Goal: Transaction & Acquisition: Download file/media

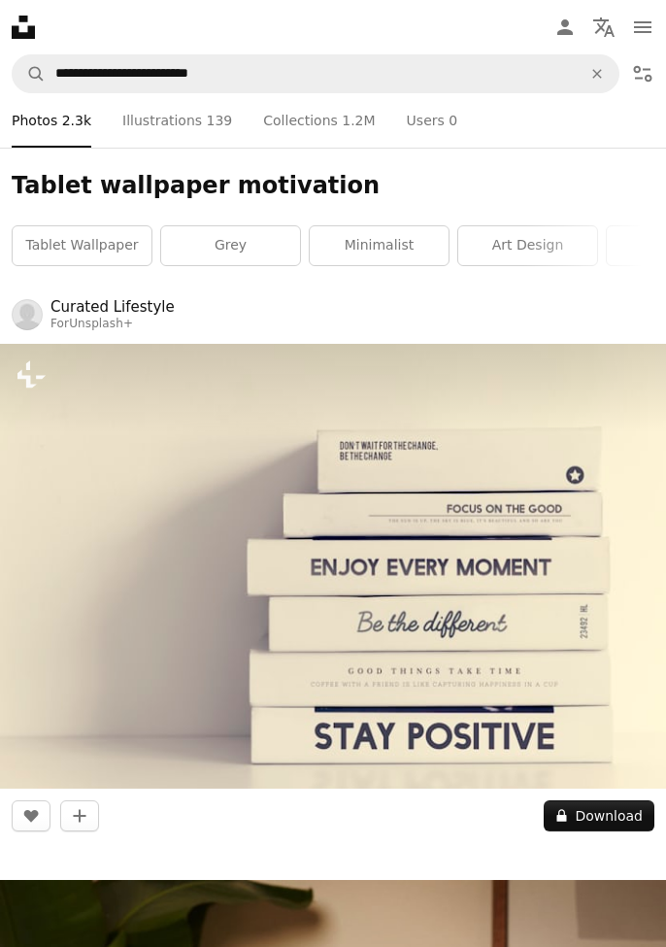
scroll to position [74, 0]
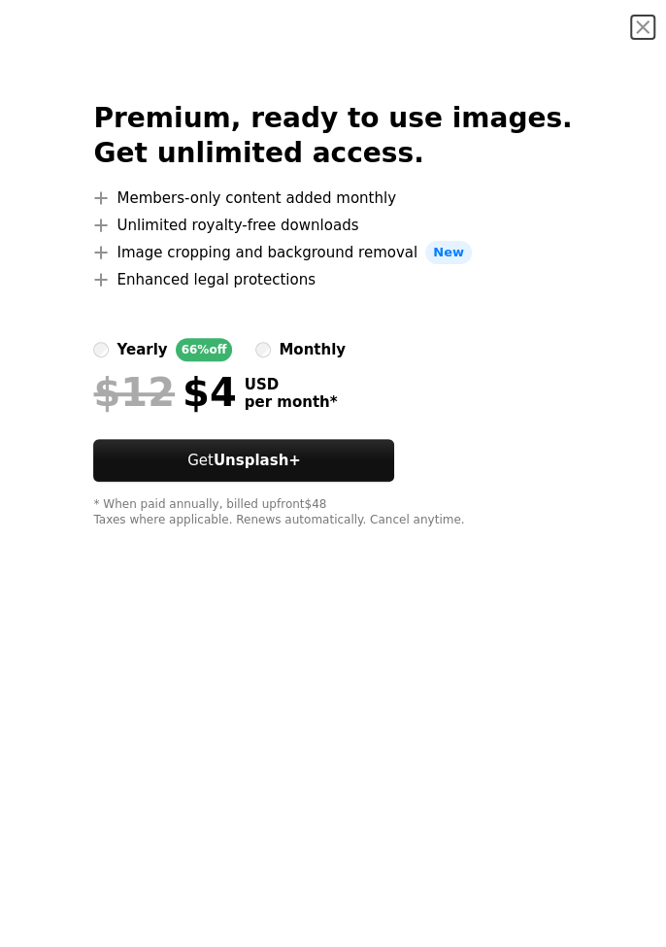
click at [642, 27] on button "An X shape" at bounding box center [642, 27] width 23 height 23
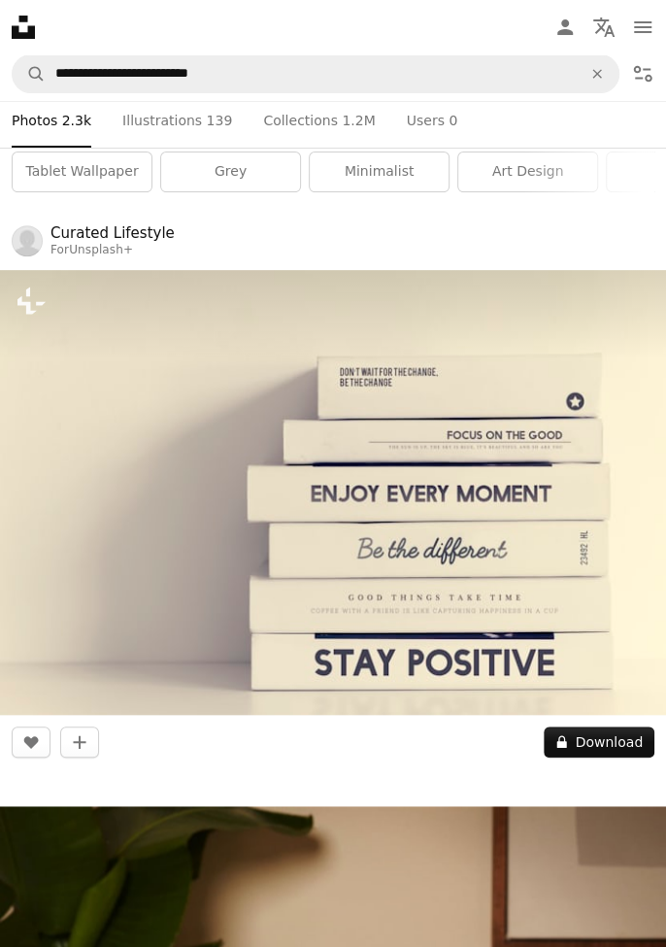
click at [562, 467] on img at bounding box center [333, 492] width 666 height 445
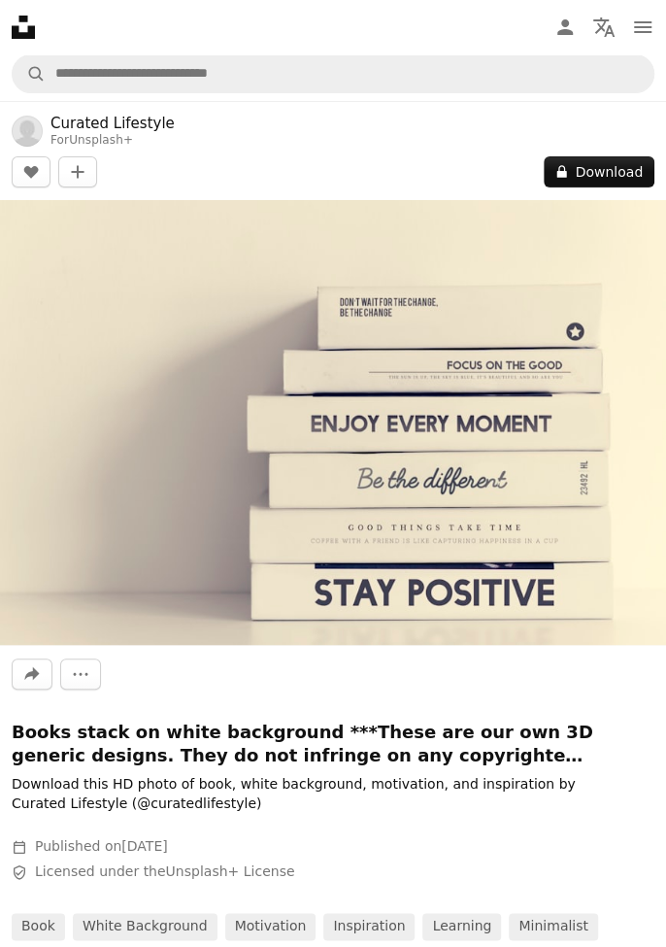
click at [599, 177] on button "A lock Download" at bounding box center [599, 171] width 111 height 31
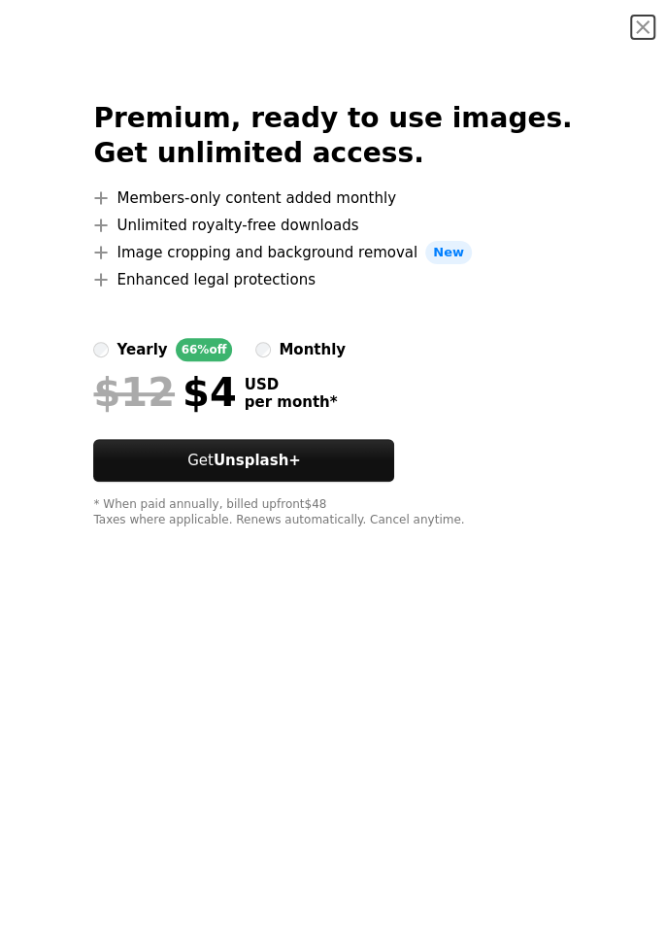
click at [634, 39] on button "An X shape" at bounding box center [642, 27] width 23 height 23
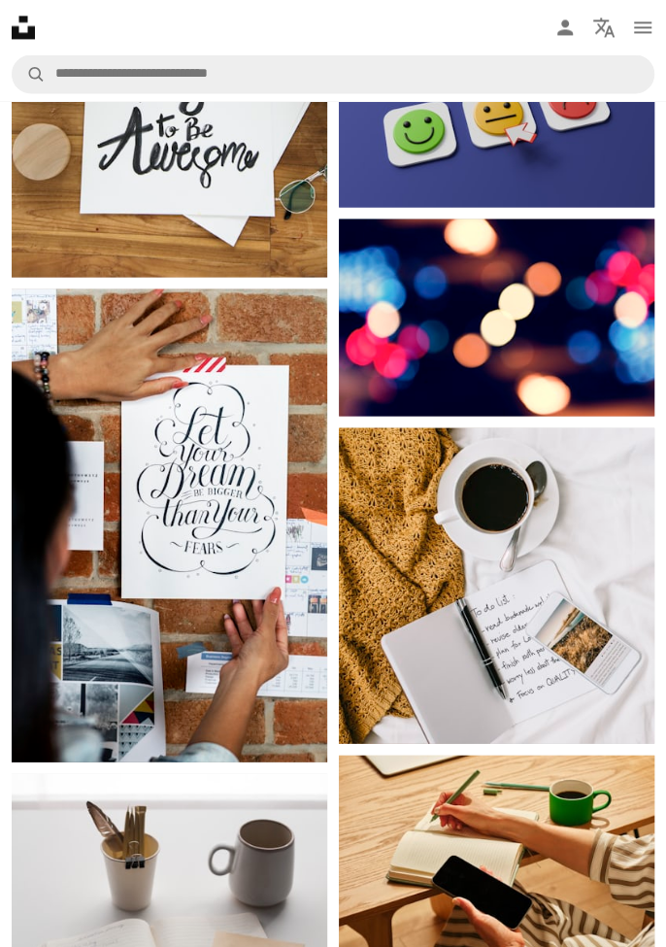
scroll to position [5683, 0]
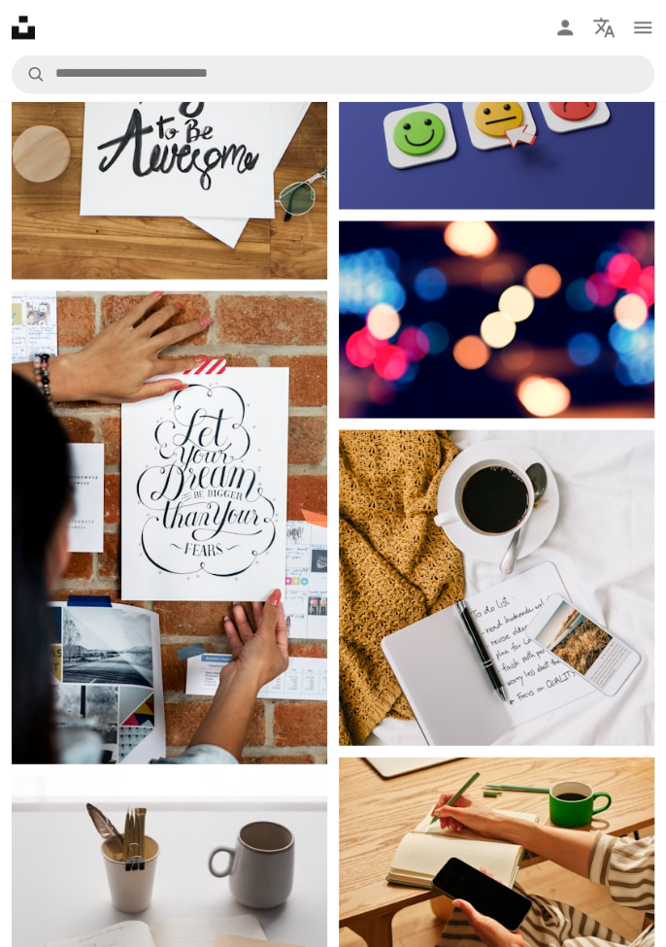
click at [104, 425] on img at bounding box center [170, 527] width 316 height 474
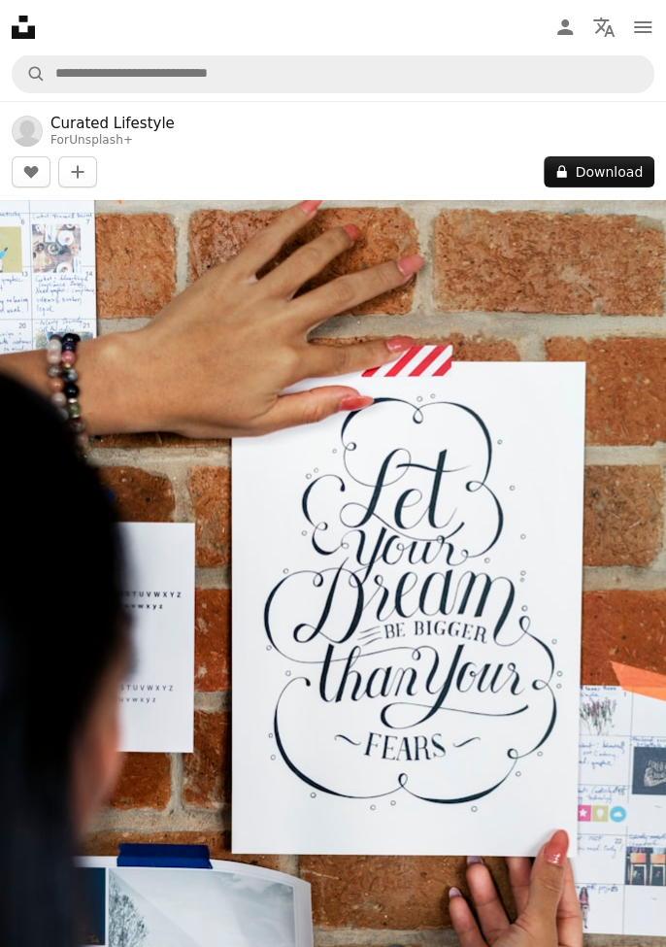
click at [596, 169] on button "A lock Download" at bounding box center [599, 171] width 111 height 31
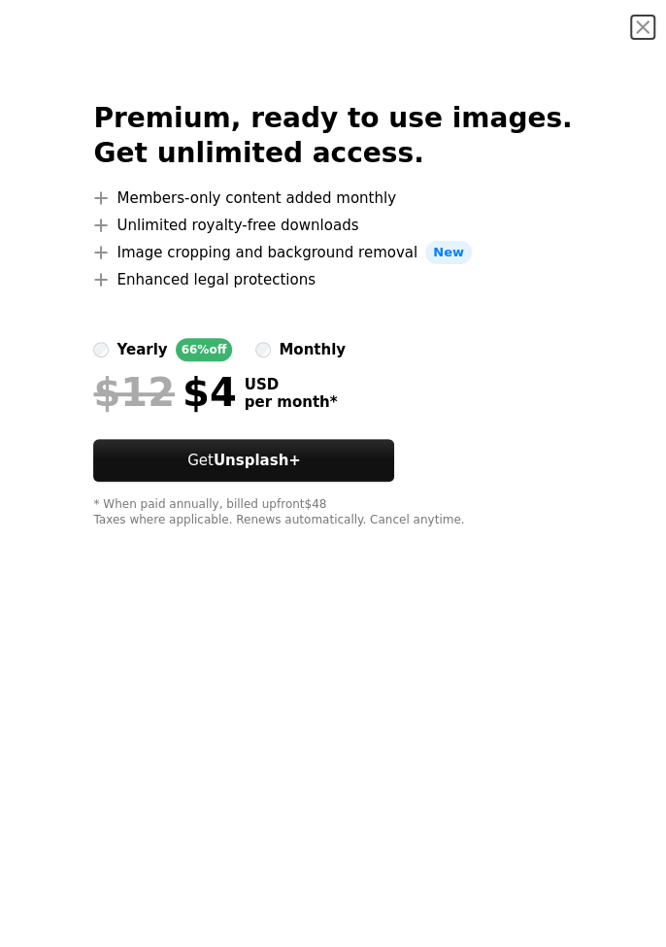
click at [642, 27] on button "An X shape" at bounding box center [642, 27] width 23 height 23
